Goal: Navigation & Orientation: Find specific page/section

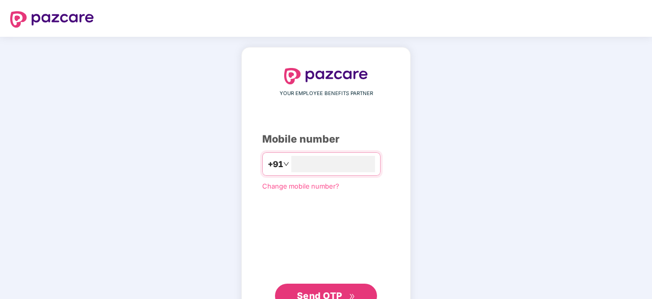
type input "**********"
click at [319, 286] on button "Send OTP" at bounding box center [326, 295] width 102 height 24
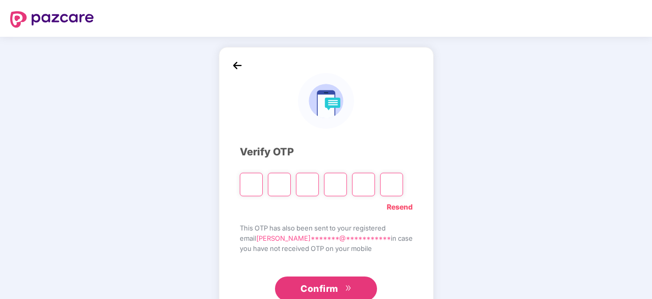
type input "*"
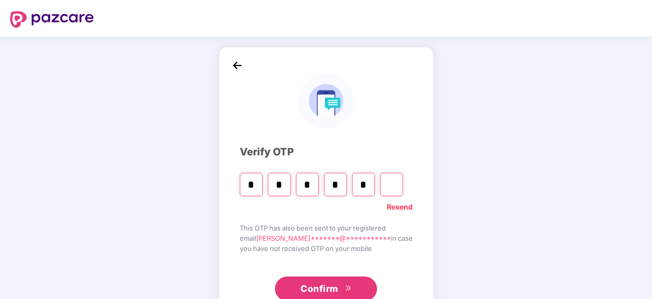
type input "*"
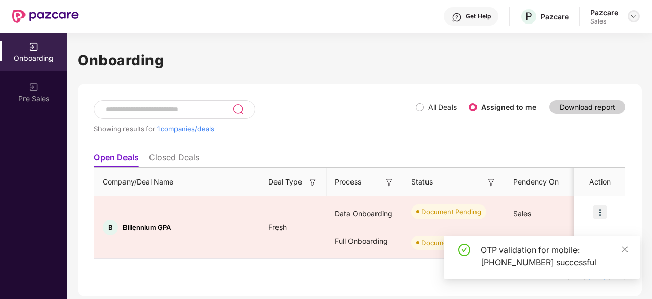
click at [637, 18] on img at bounding box center [634, 16] width 8 height 8
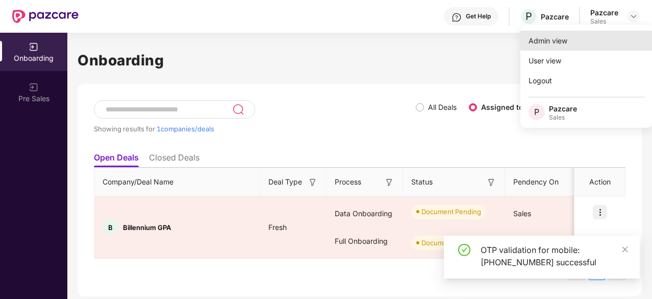
click at [596, 46] on div "Admin view" at bounding box center [586, 41] width 133 height 20
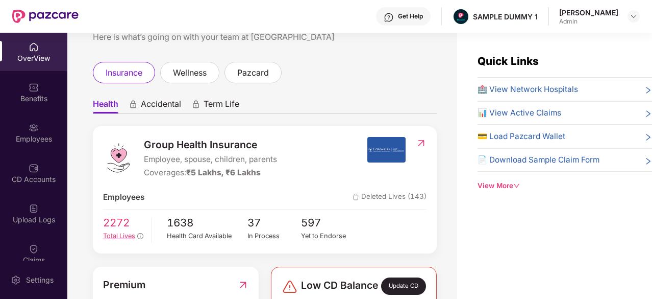
scroll to position [50, 0]
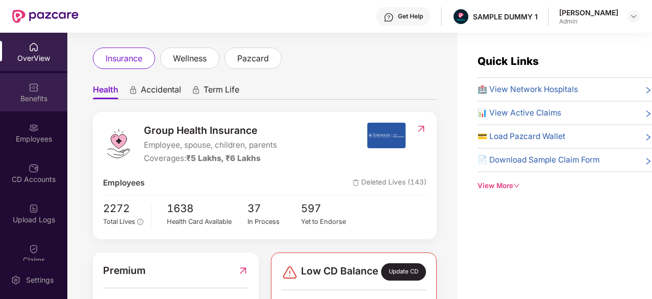
click at [27, 100] on div "Benefits" at bounding box center [33, 98] width 67 height 10
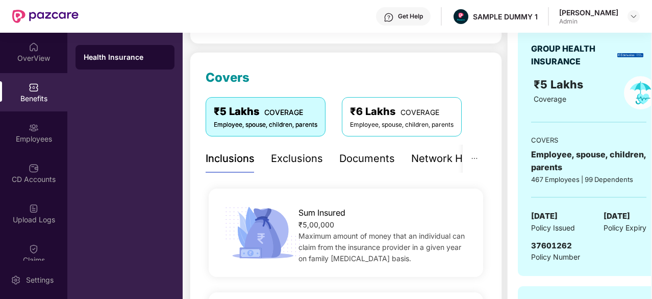
scroll to position [162, 0]
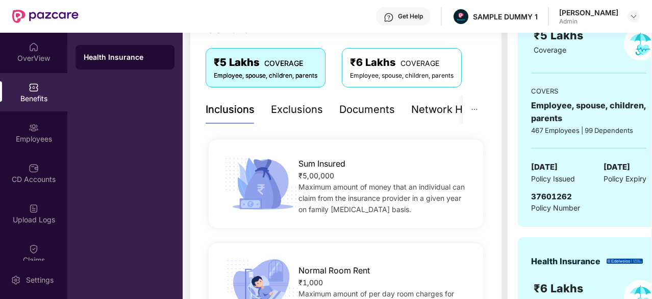
click at [369, 116] on div "Documents" at bounding box center [367, 110] width 56 height 16
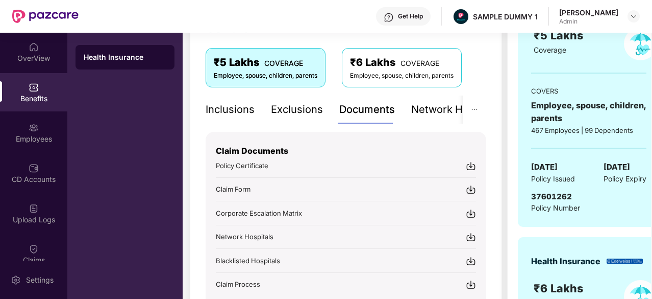
scroll to position [195, 0]
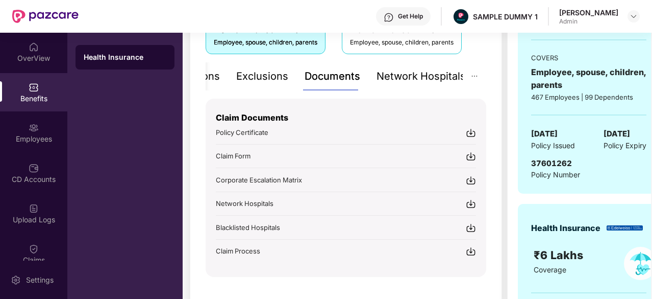
click at [431, 81] on div "Network Hospitals" at bounding box center [421, 76] width 89 height 16
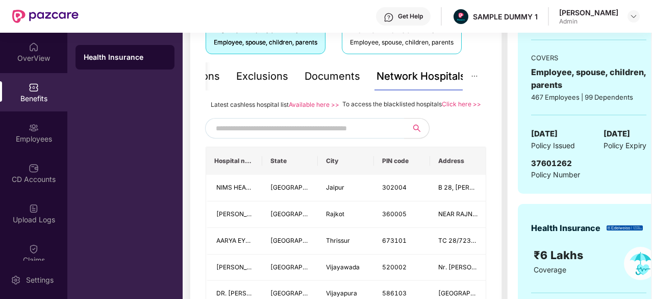
scroll to position [224, 0]
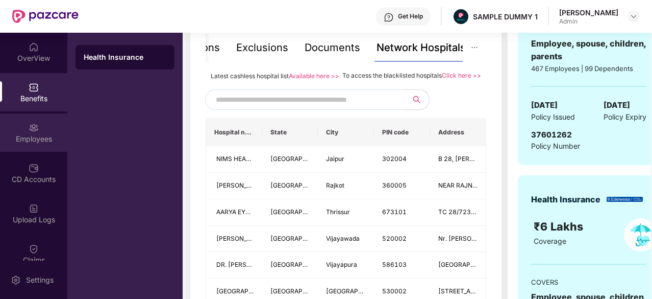
click at [43, 121] on div "Employees" at bounding box center [33, 132] width 67 height 38
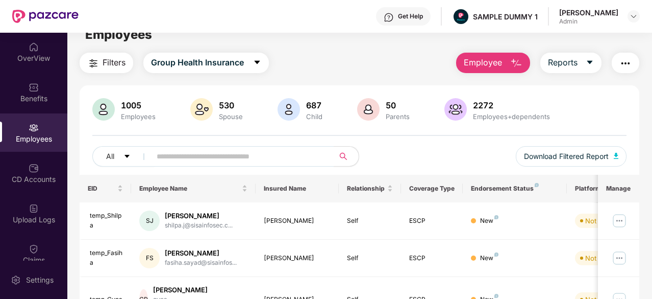
scroll to position [0, 0]
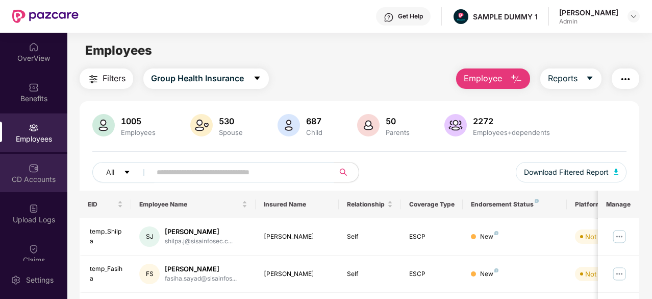
click at [48, 166] on div "CD Accounts" at bounding box center [33, 173] width 67 height 38
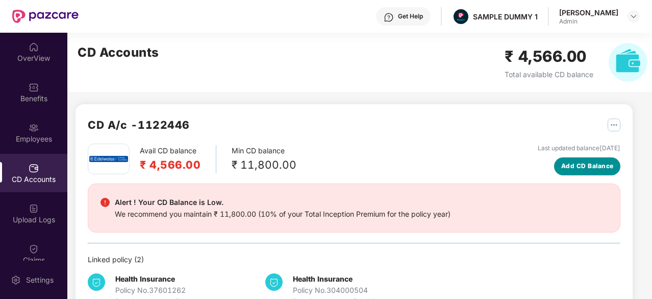
click at [562, 159] on button "Add CD Balance" at bounding box center [587, 166] width 66 height 18
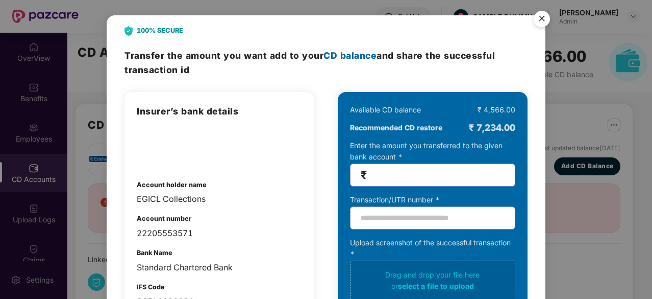
click at [538, 22] on img "Close" at bounding box center [542, 20] width 29 height 29
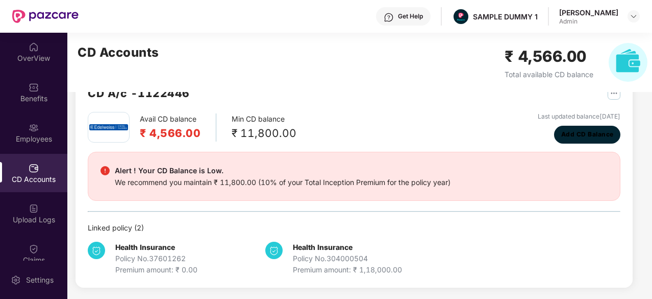
scroll to position [52, 0]
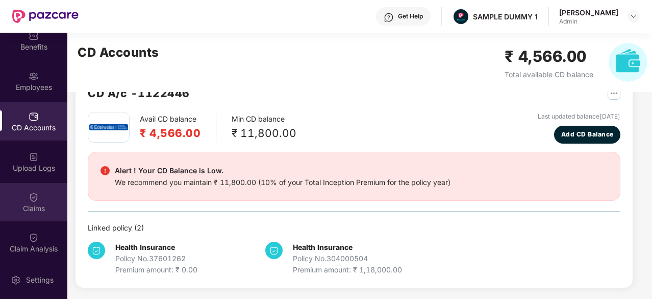
click at [32, 191] on div at bounding box center [34, 196] width 10 height 10
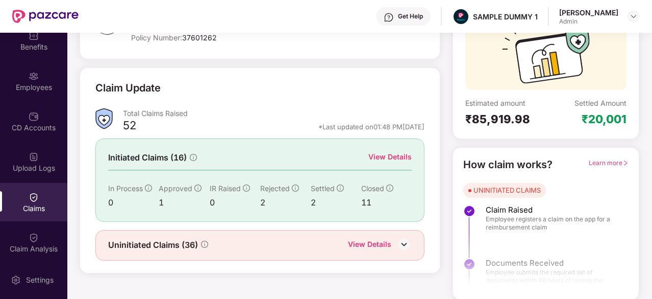
scroll to position [100, 0]
click at [364, 241] on div "View Details" at bounding box center [369, 244] width 43 height 13
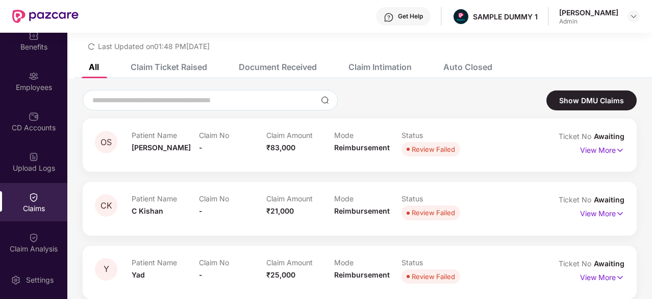
scroll to position [61, 0]
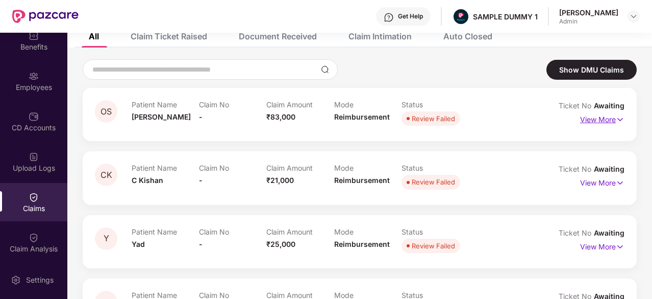
click at [584, 116] on p "View More" at bounding box center [602, 118] width 44 height 14
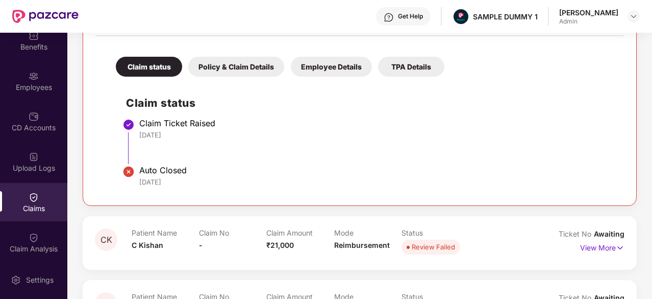
scroll to position [302, 0]
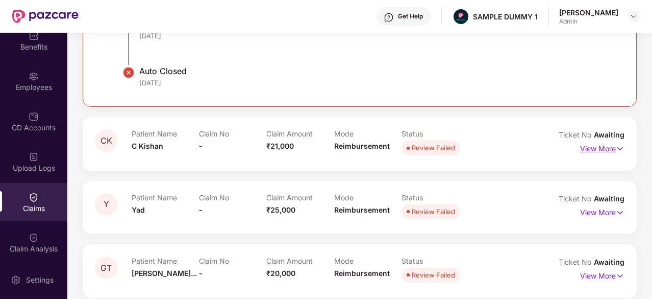
click at [582, 147] on p "View More" at bounding box center [602, 147] width 44 height 14
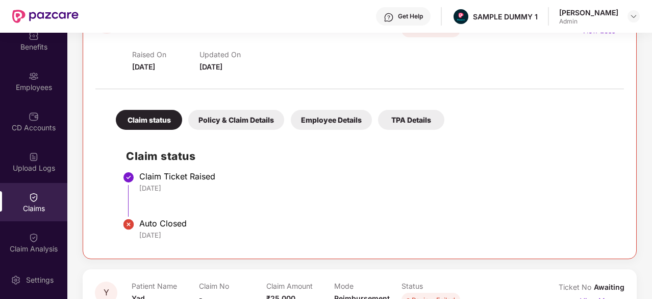
scroll to position [463, 0]
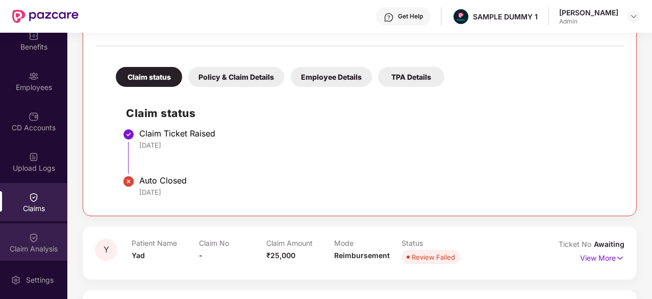
click at [42, 237] on div "Claim Analysis" at bounding box center [33, 242] width 67 height 38
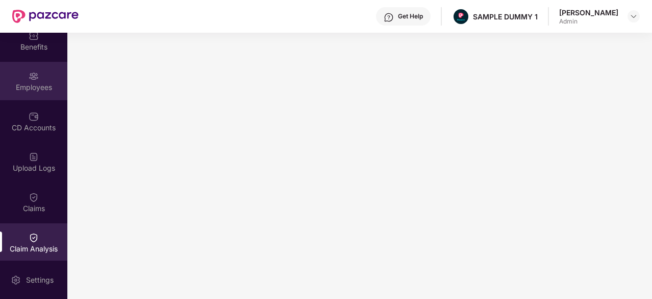
scroll to position [0, 0]
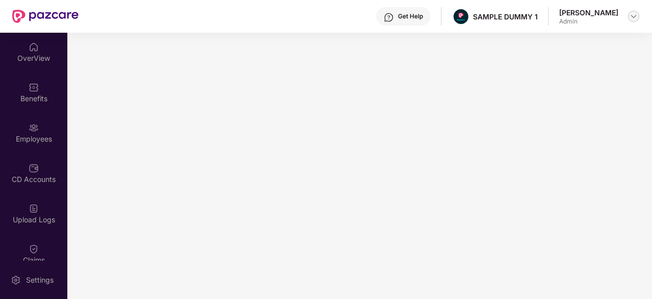
click at [631, 16] on img at bounding box center [634, 16] width 8 height 8
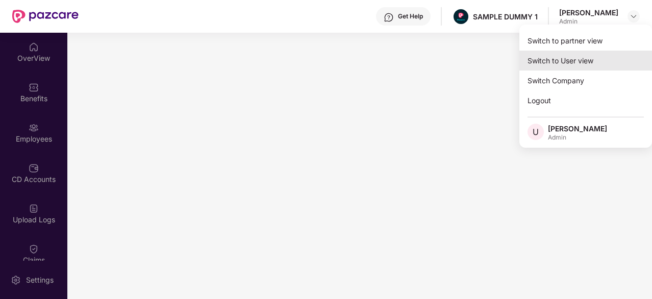
click at [576, 59] on div "Switch to User view" at bounding box center [585, 61] width 133 height 20
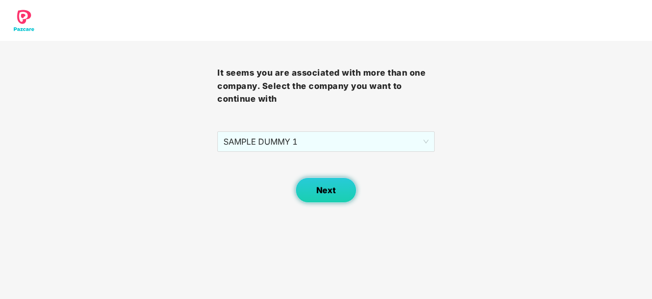
click at [336, 188] on button "Next" at bounding box center [325, 190] width 61 height 26
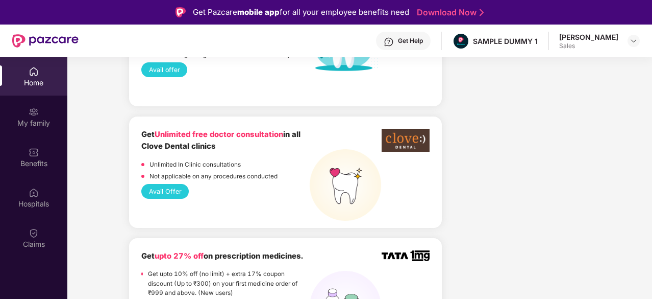
scroll to position [884, 0]
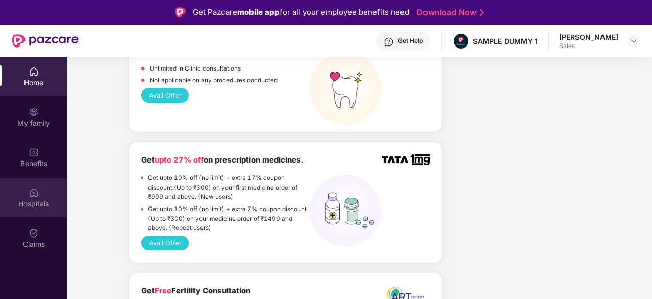
click at [43, 196] on div "Hospitals" at bounding box center [33, 197] width 67 height 38
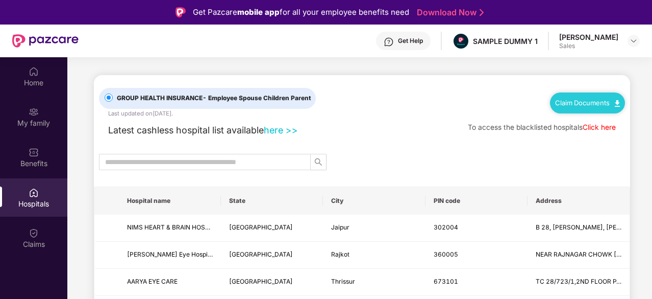
scroll to position [59, 0]
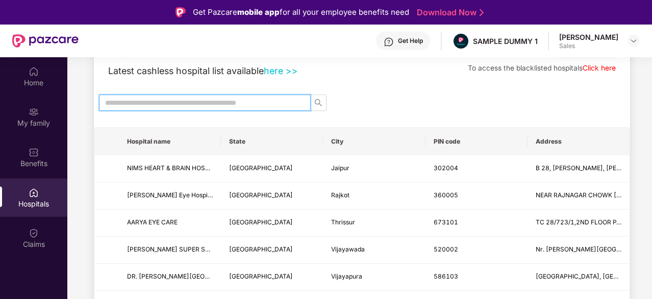
click at [144, 101] on input "text" at bounding box center [200, 102] width 191 height 11
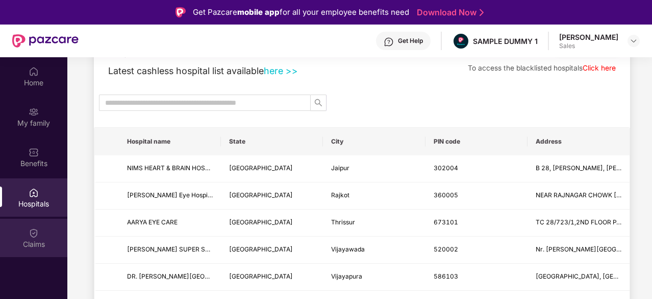
click at [42, 230] on div "Claims" at bounding box center [33, 237] width 67 height 38
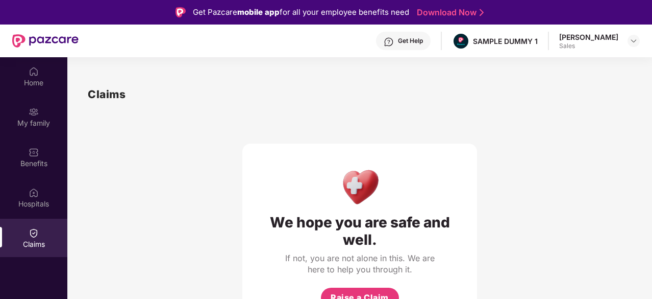
scroll to position [57, 0]
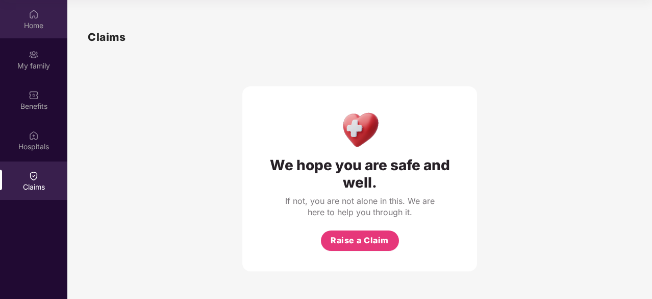
click at [21, 29] on div "Home" at bounding box center [33, 25] width 67 height 10
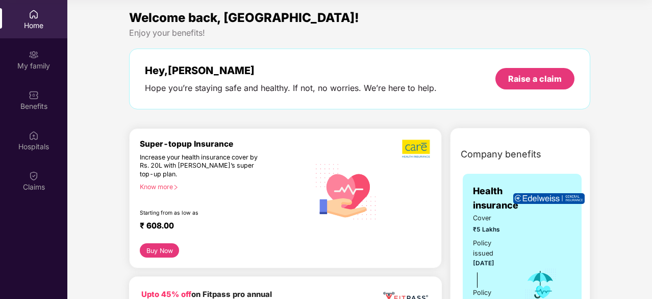
scroll to position [0, 0]
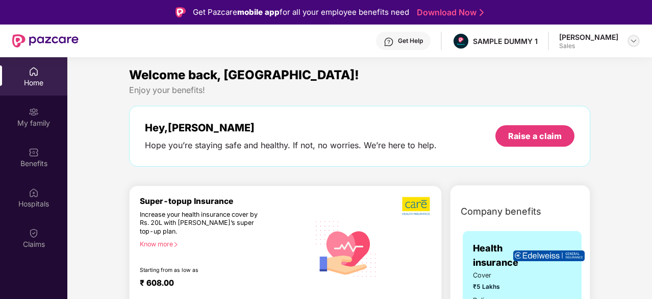
click at [635, 39] on img at bounding box center [634, 41] width 8 height 8
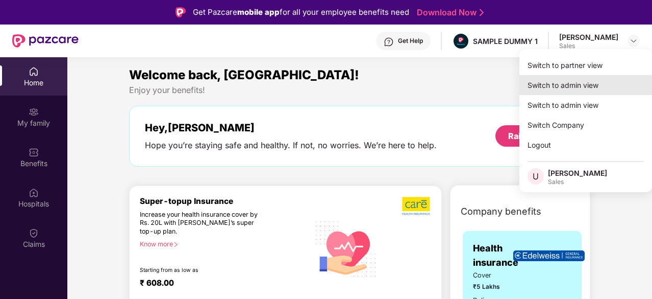
click at [594, 79] on div "Switch to admin view" at bounding box center [585, 85] width 133 height 20
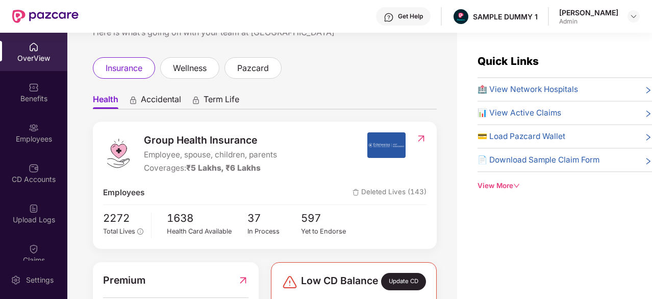
scroll to position [42, 0]
